Goal: Transaction & Acquisition: Purchase product/service

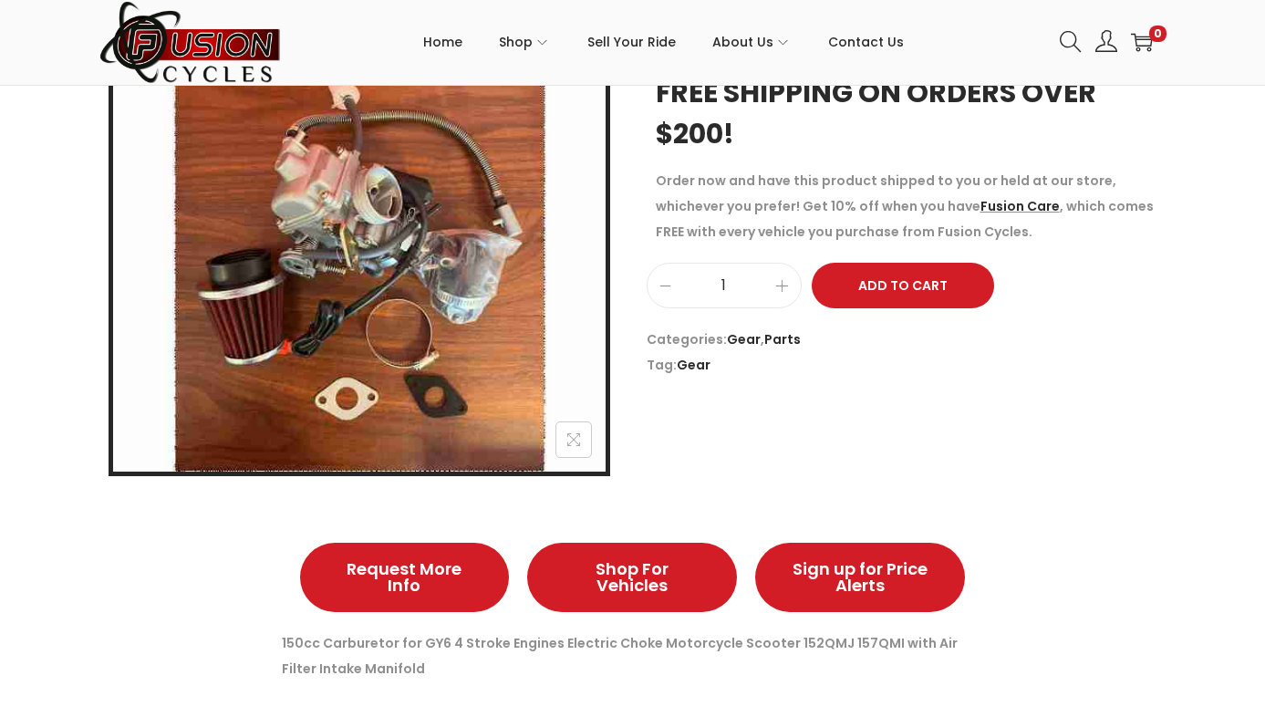
scroll to position [387, 0]
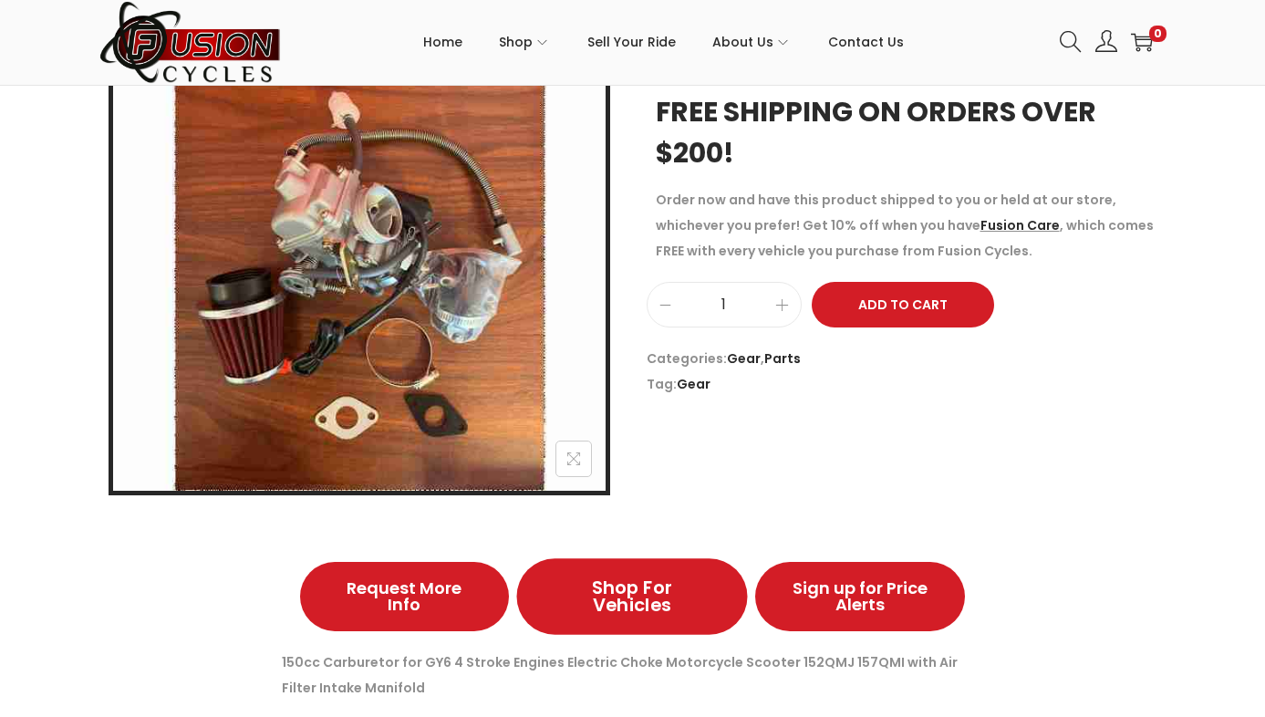
click at [636, 590] on span "Shop For Vehicles" at bounding box center [632, 596] width 150 height 36
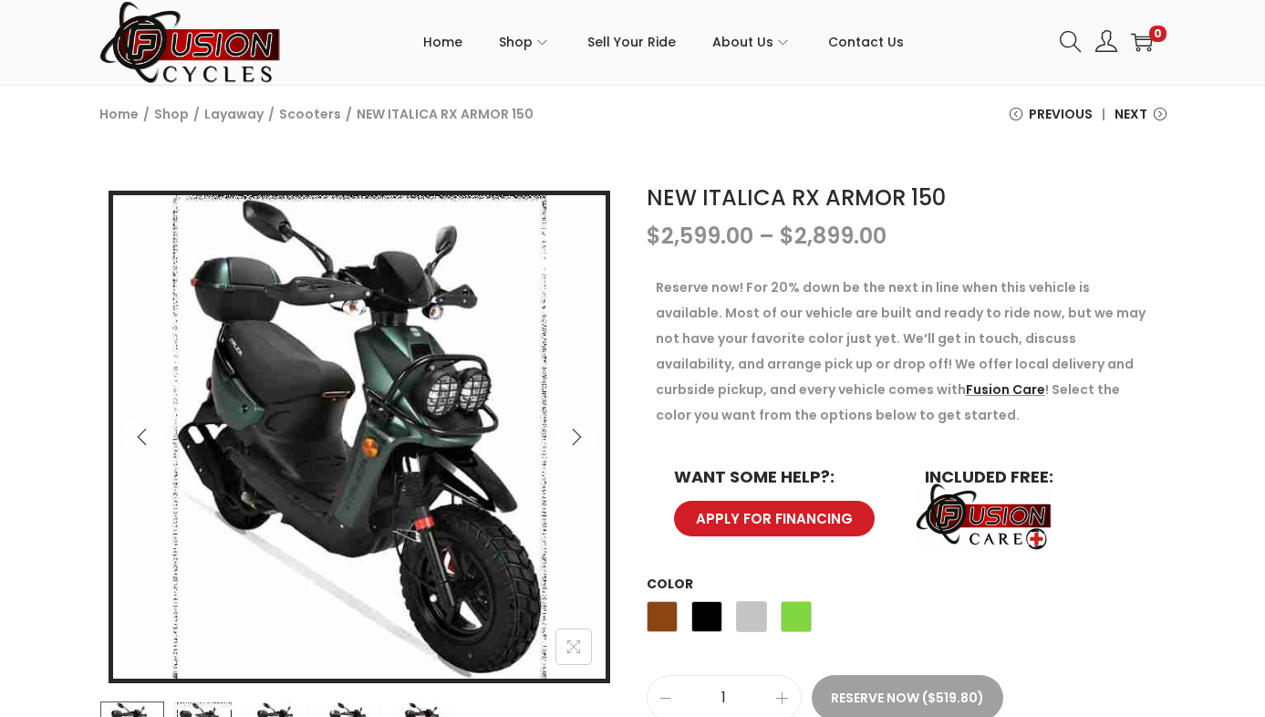
scroll to position [233, 0]
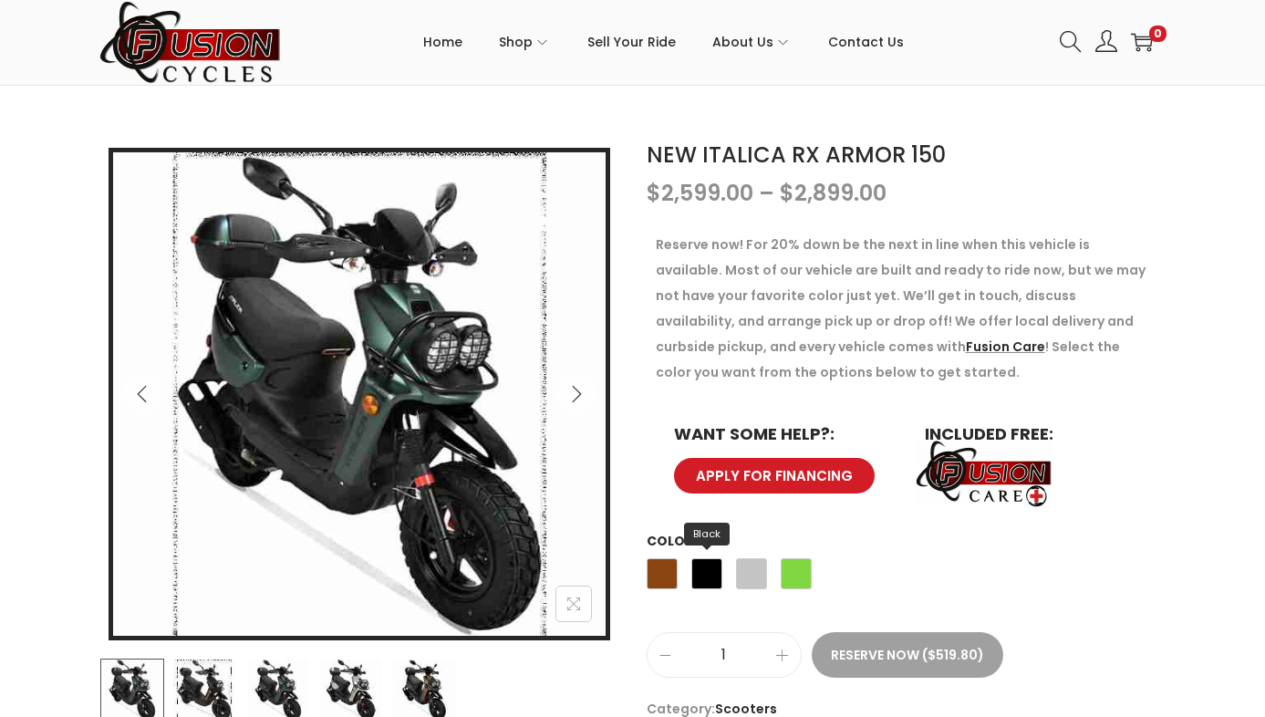
click at [705, 571] on span "Black" at bounding box center [706, 573] width 31 height 31
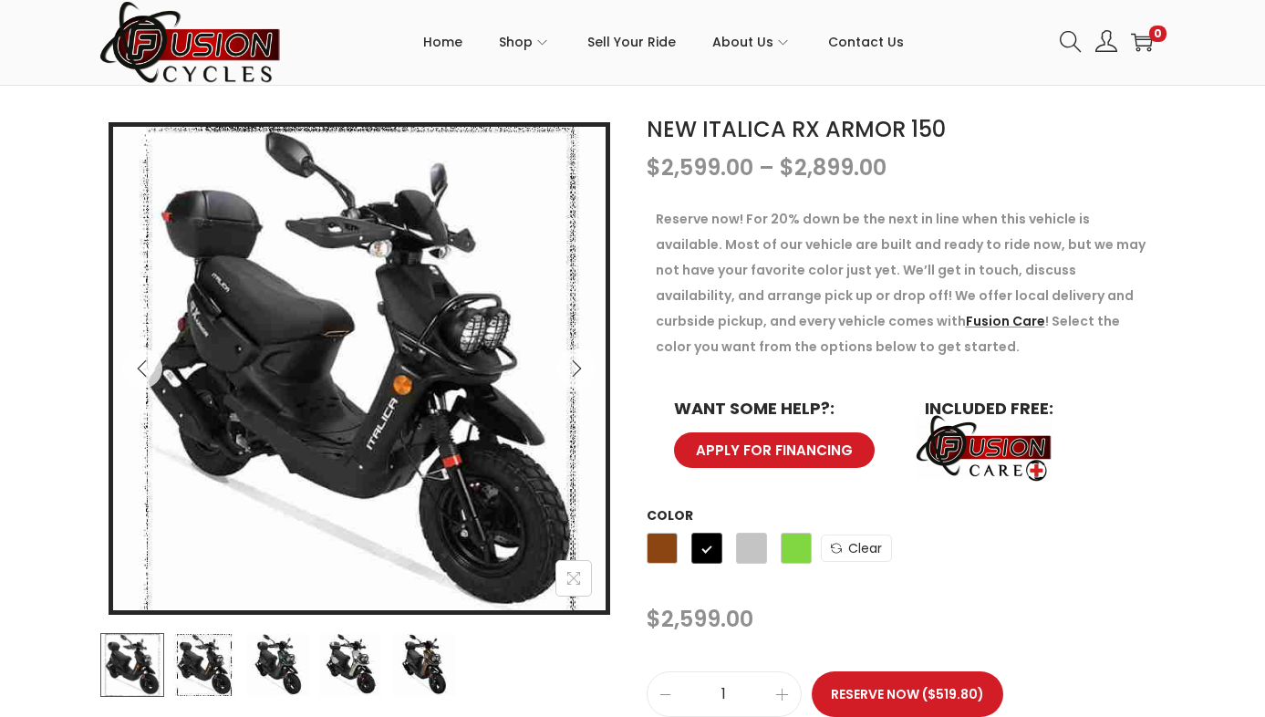
scroll to position [254, 0]
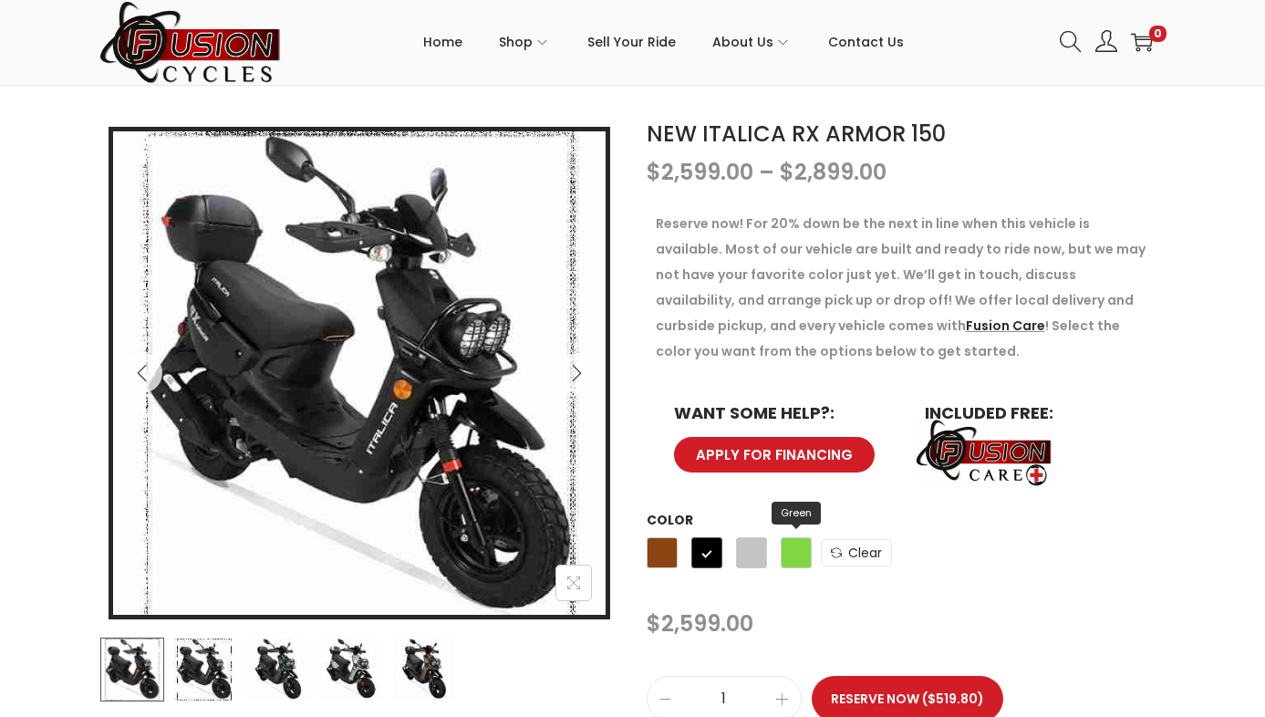
click at [795, 552] on span "Green" at bounding box center [796, 552] width 31 height 31
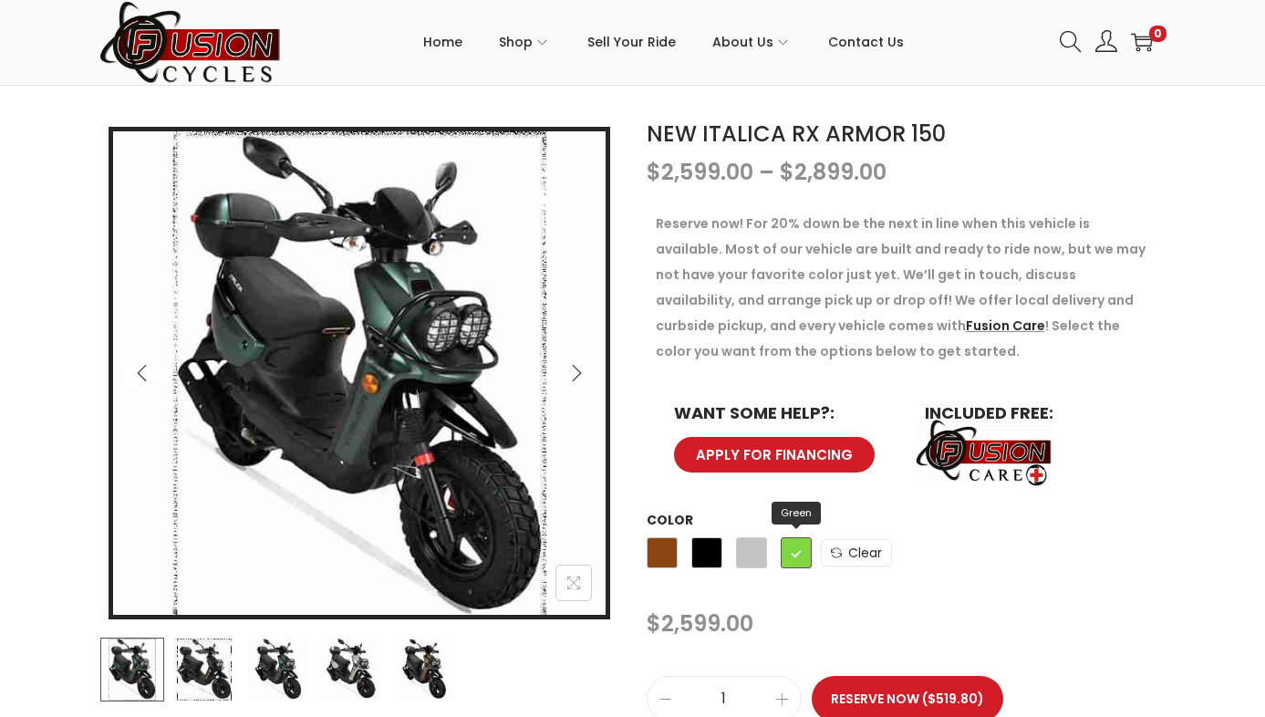
click at [795, 552] on span "Green" at bounding box center [796, 552] width 31 height 31
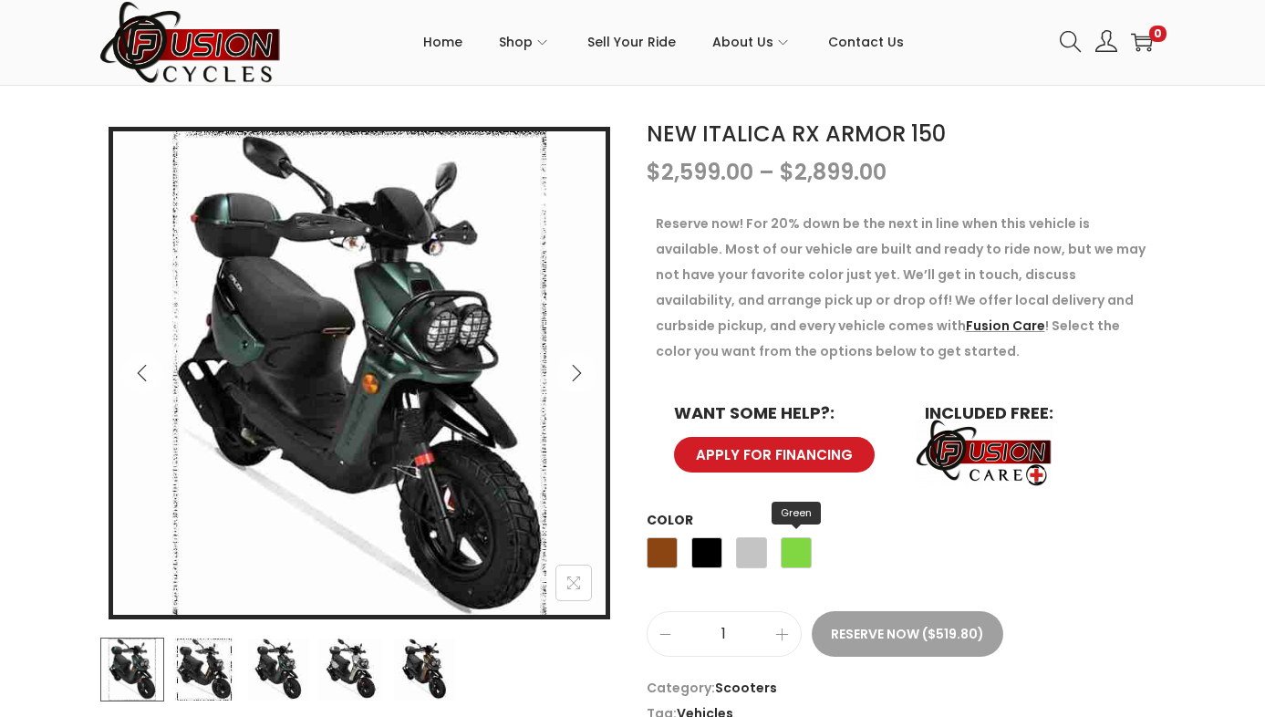
click at [797, 544] on span "Green" at bounding box center [796, 552] width 31 height 31
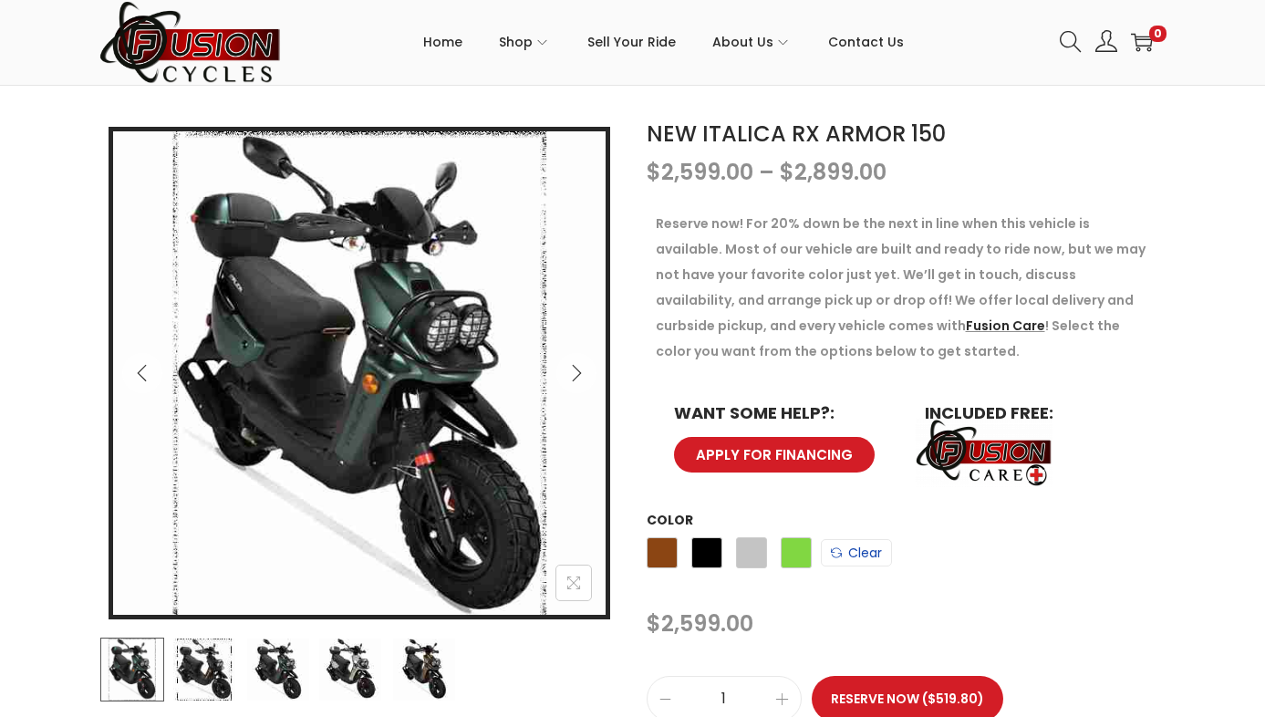
click at [839, 548] on icon at bounding box center [836, 552] width 11 height 11
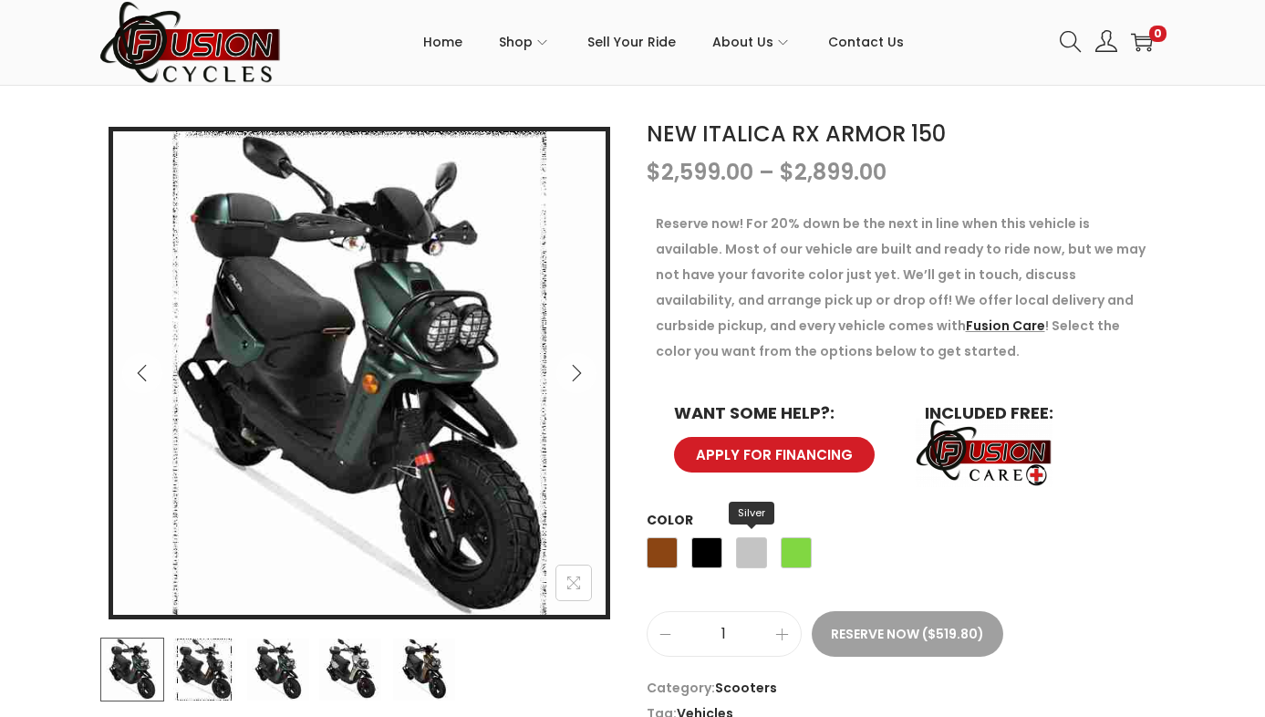
click at [752, 555] on span "Silver" at bounding box center [751, 552] width 31 height 31
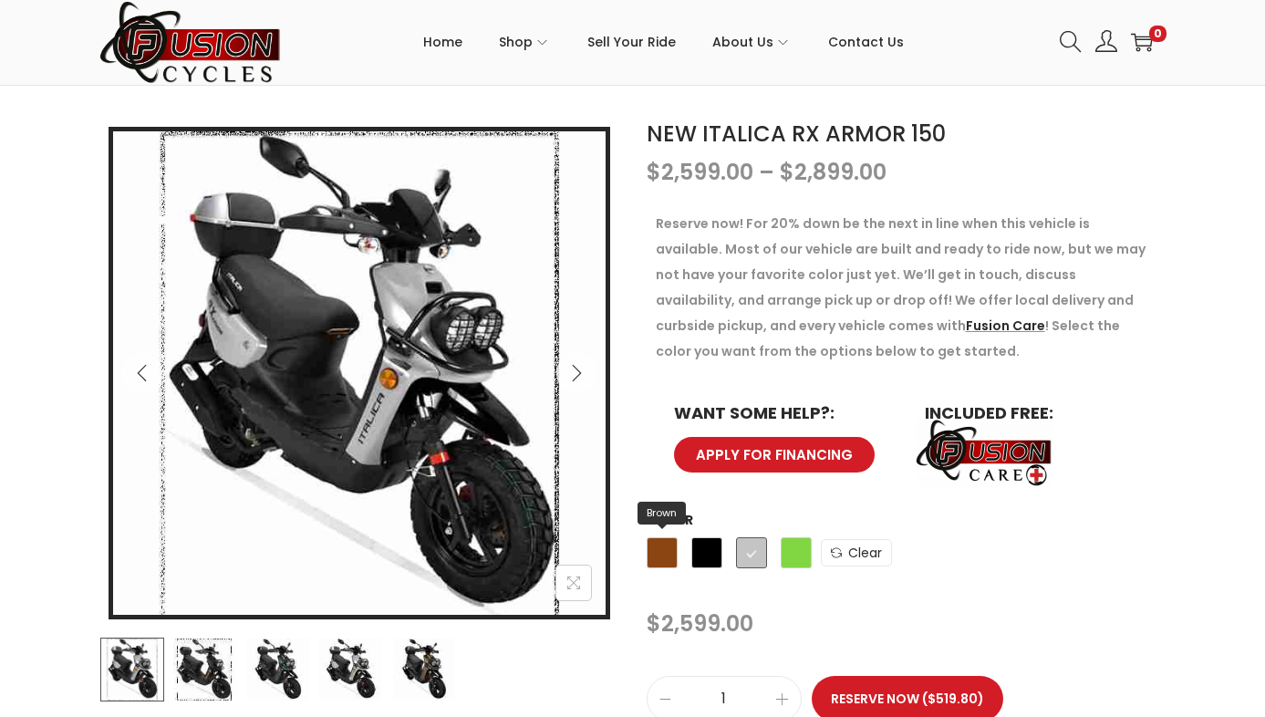
click at [657, 551] on span "Brown" at bounding box center [662, 552] width 31 height 31
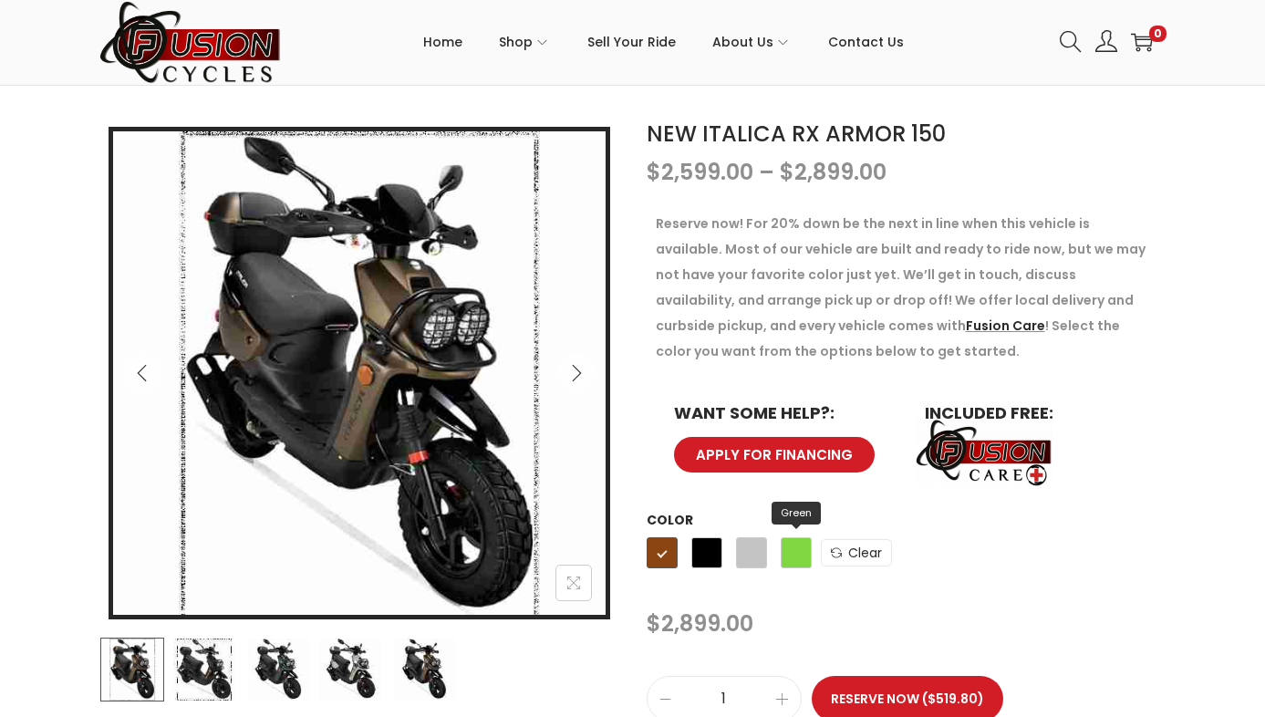
click at [799, 548] on span "Green" at bounding box center [796, 552] width 31 height 31
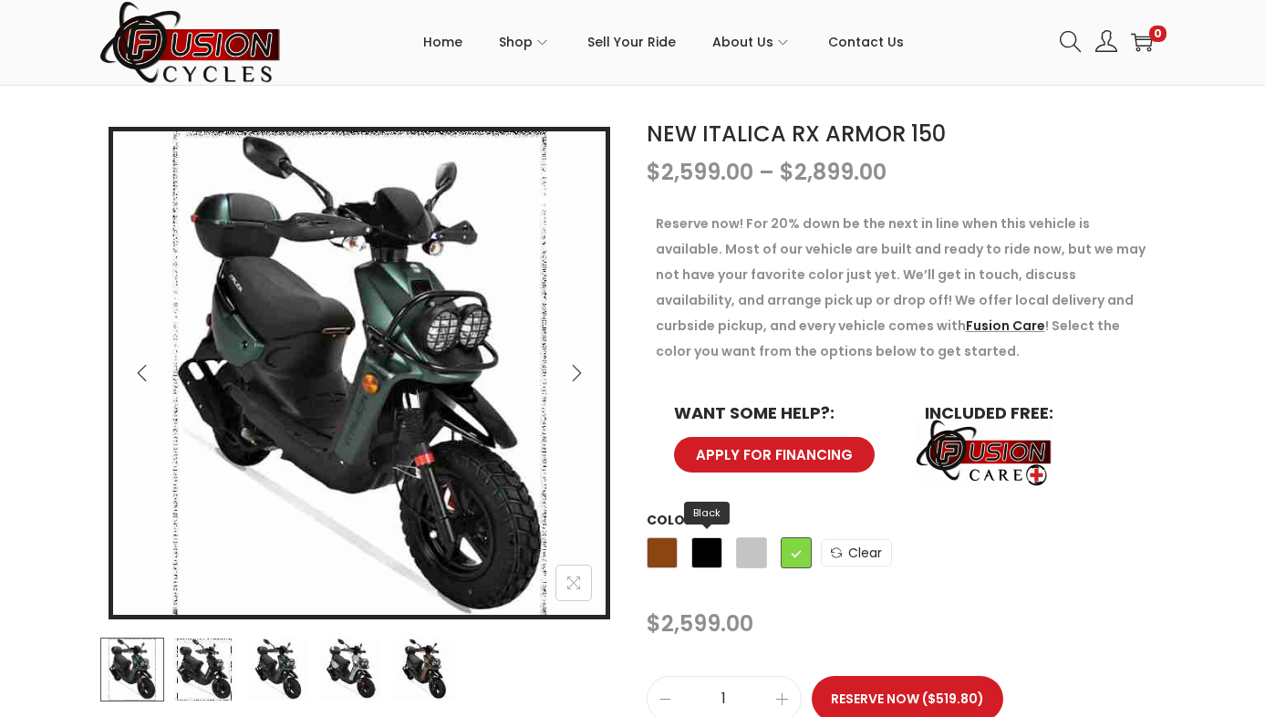
click at [708, 552] on span "Black" at bounding box center [706, 552] width 31 height 31
